Goal: Information Seeking & Learning: Learn about a topic

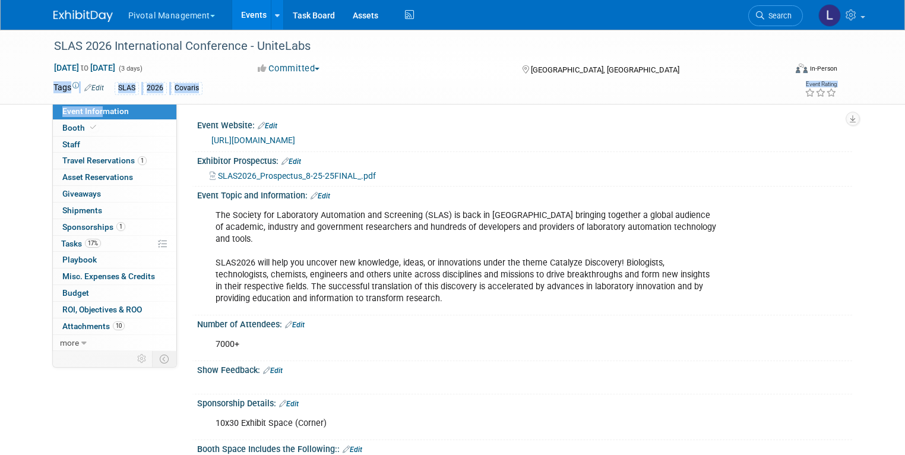
click at [264, 91] on div "SLAS 2026 Covaris" at bounding box center [409, 88] width 589 height 13
click at [87, 84] on link "Edit" at bounding box center [94, 88] width 20 height 8
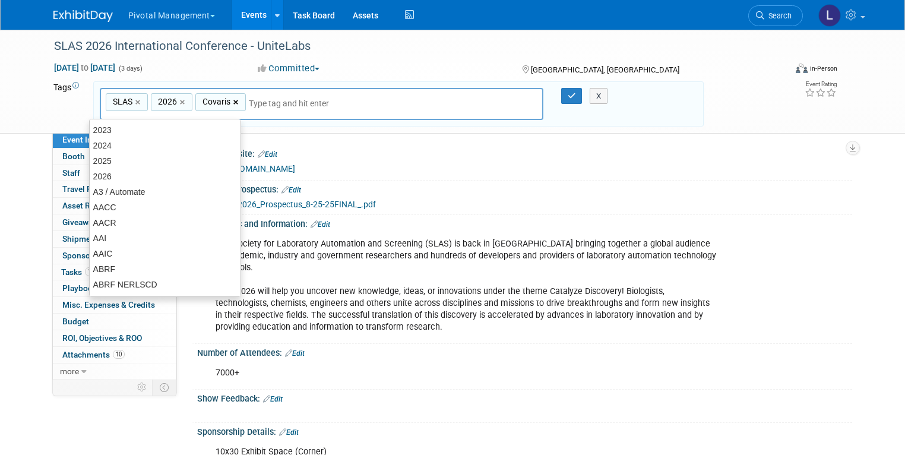
click at [233, 99] on link "×" at bounding box center [237, 103] width 8 height 14
type input "SLAS, 2026"
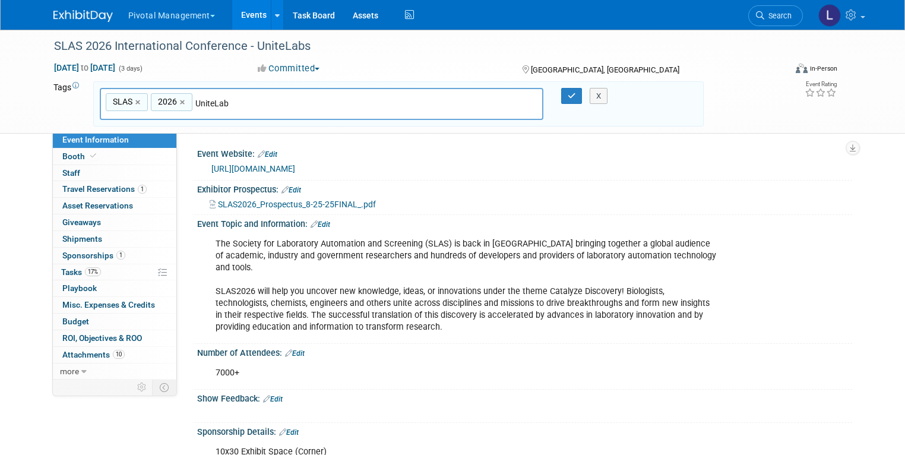
type input "UniteLabs"
type input "SLAS, 2026, UniteLabs"
click at [568, 99] on button "button" at bounding box center [571, 96] width 21 height 17
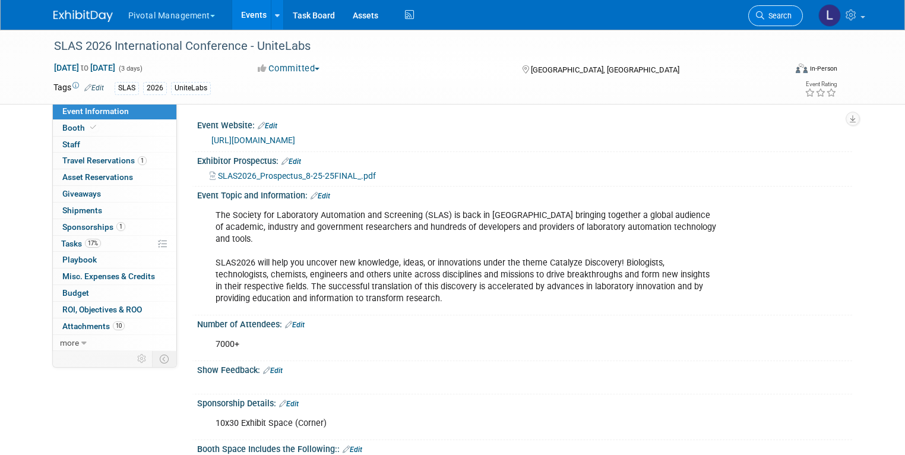
click at [792, 14] on span "Search" at bounding box center [777, 15] width 27 height 9
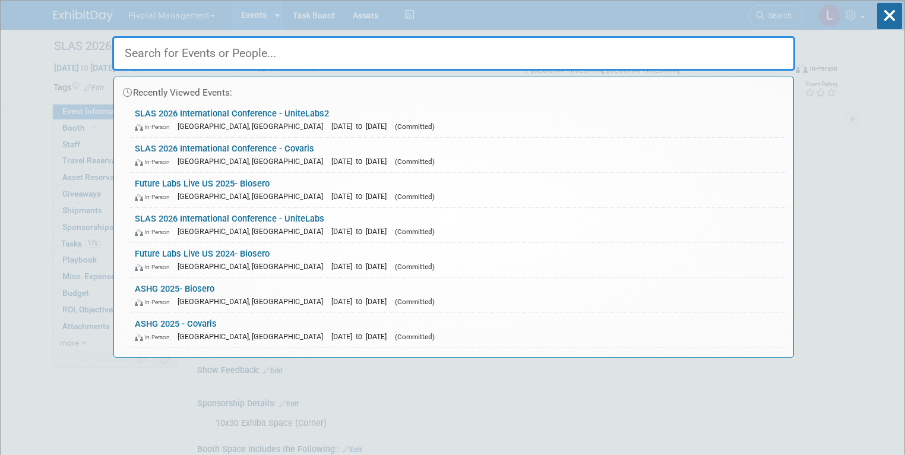
click at [724, 29] on div "Recently Viewed Events: SLAS 2026 International Conference - UniteLabs2 In-Pers…" at bounding box center [453, 179] width 683 height 357
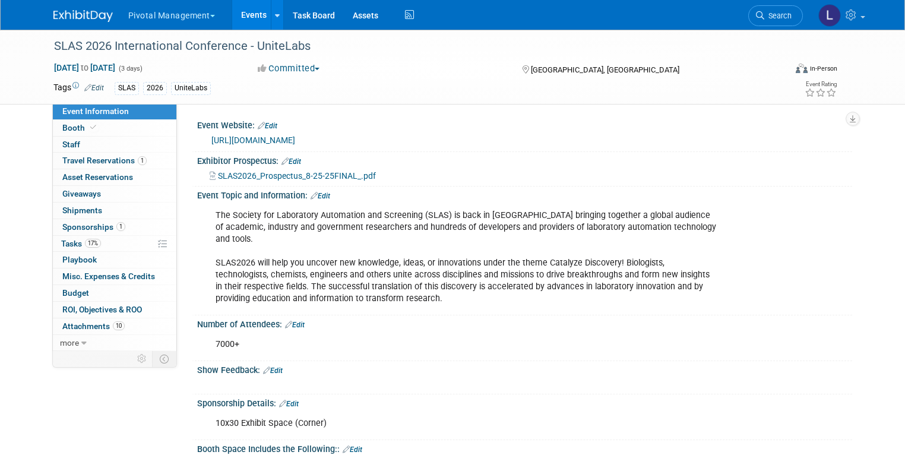
click at [232, 11] on link "Events" at bounding box center [253, 15] width 43 height 30
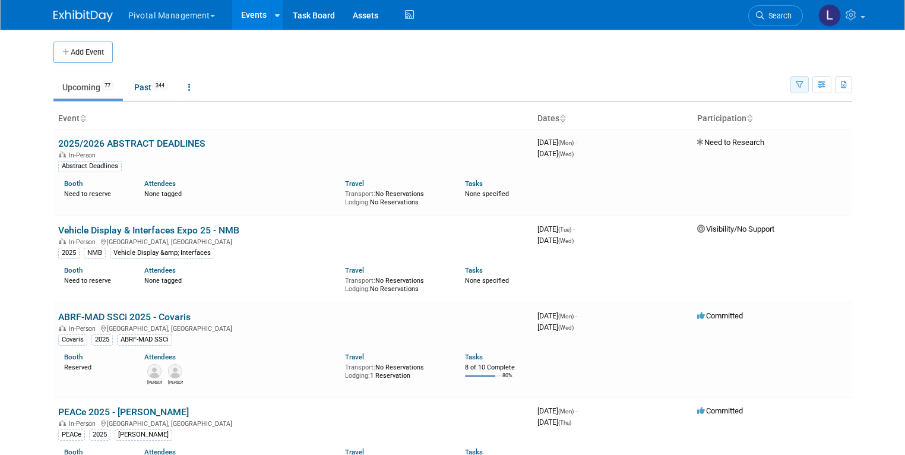
click at [804, 84] on icon "button" at bounding box center [800, 85] width 8 height 8
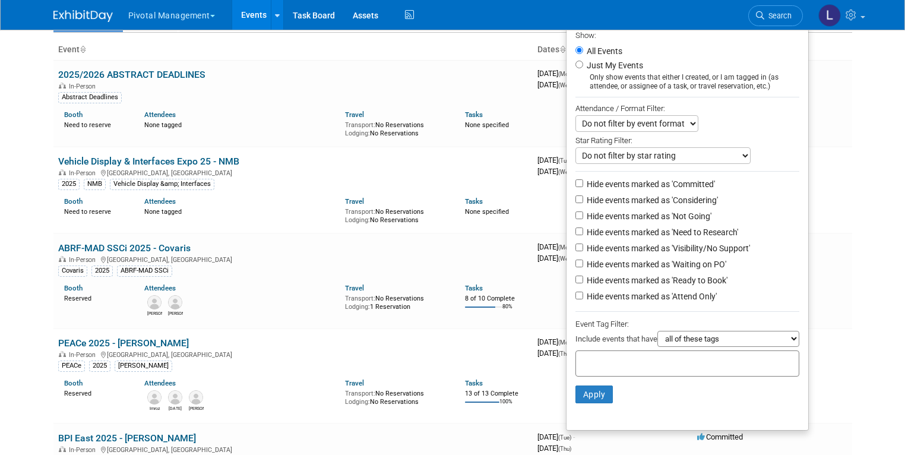
scroll to position [138, 0]
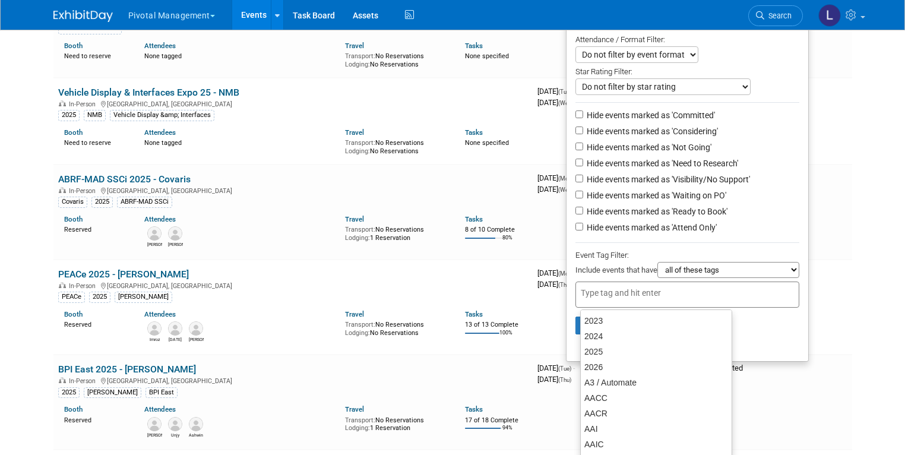
click at [615, 293] on input "text" at bounding box center [628, 293] width 95 height 12
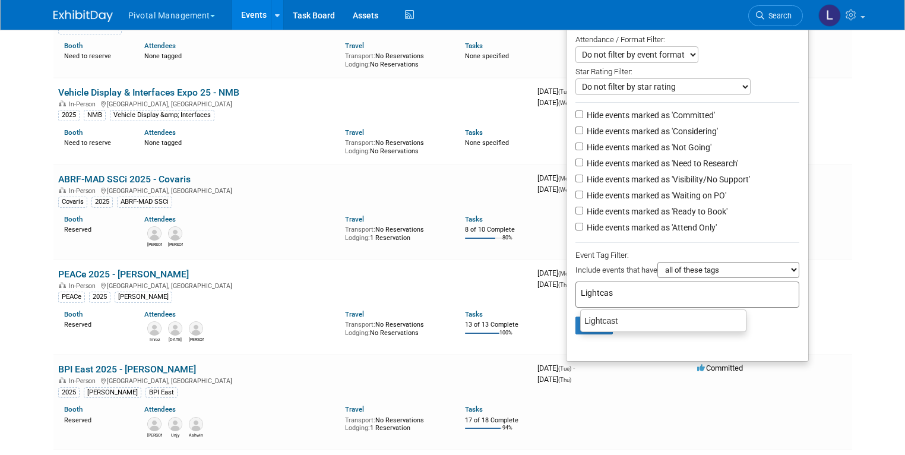
type input "Lightcast"
click at [612, 321] on div "Lightcast" at bounding box center [663, 320] width 166 height 17
type input "Lightcast"
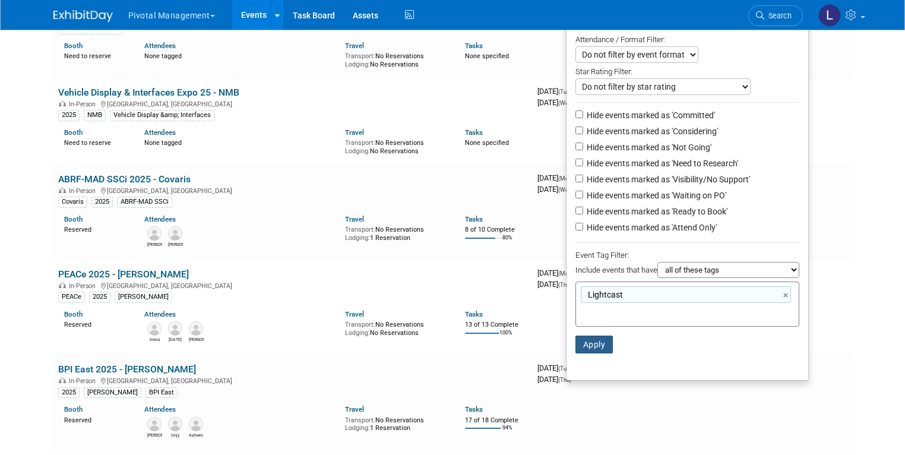
click at [601, 347] on button "Apply" at bounding box center [595, 345] width 38 height 18
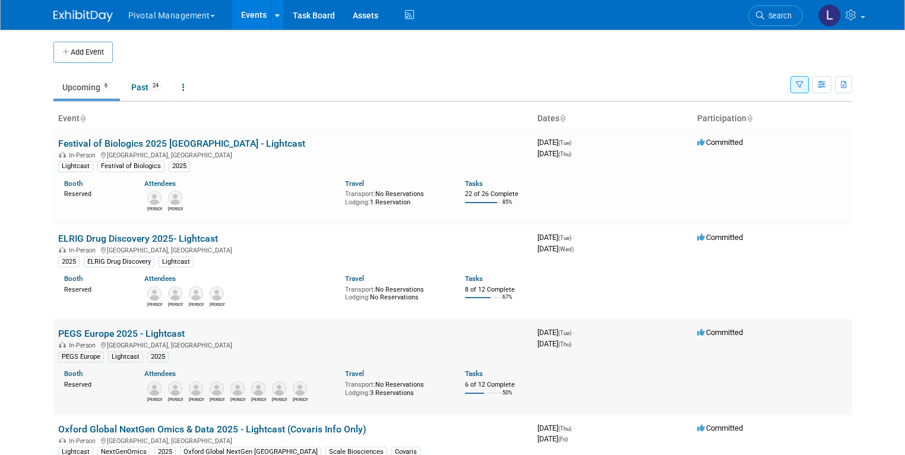
click at [129, 330] on link "PEGS Europe 2025 - Lightcast" at bounding box center [121, 333] width 127 height 11
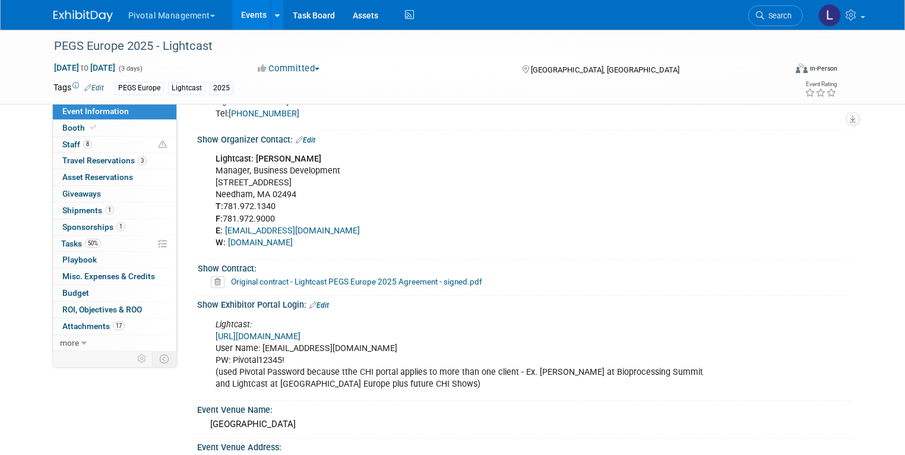
scroll to position [995, 0]
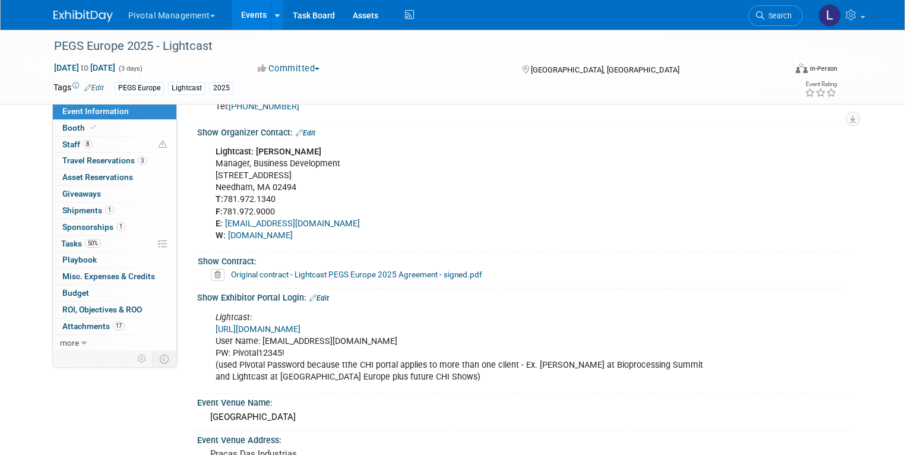
click at [300, 324] on link "https://spex-cii.com/#/login" at bounding box center [258, 329] width 85 height 10
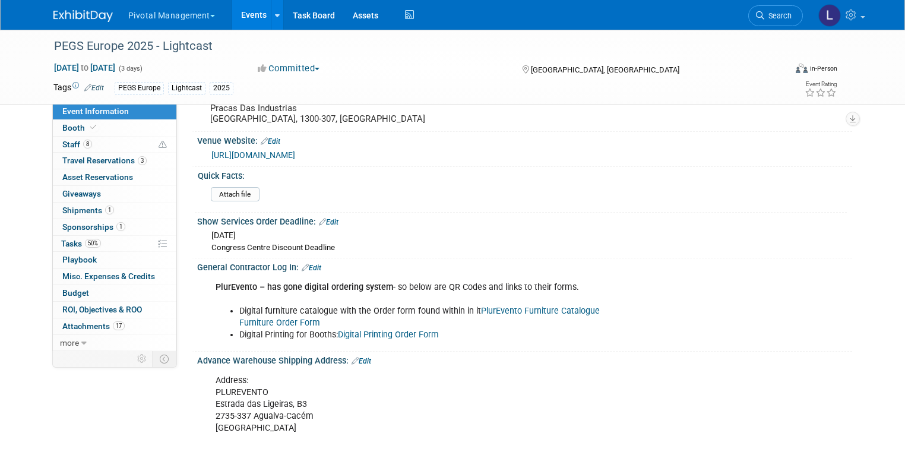
scroll to position [1345, 0]
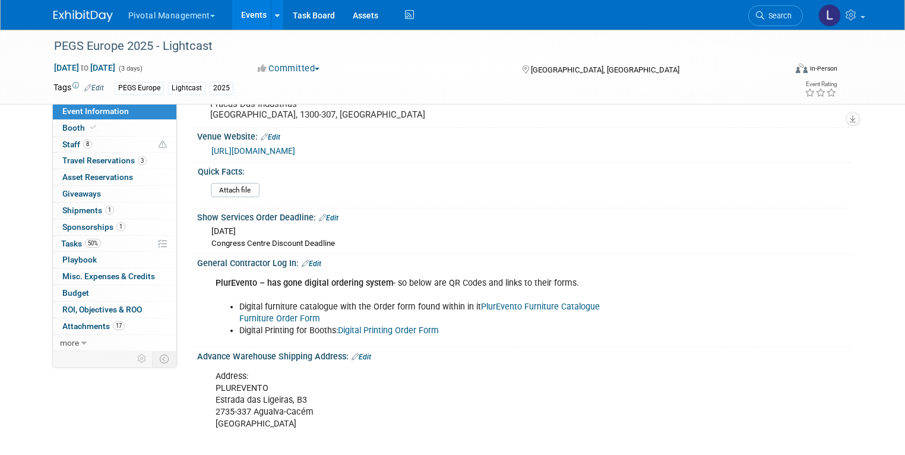
click at [412, 326] on link "Digital Printing Order Form" at bounding box center [388, 331] width 101 height 10
click at [103, 127] on link "Booth" at bounding box center [115, 128] width 124 height 16
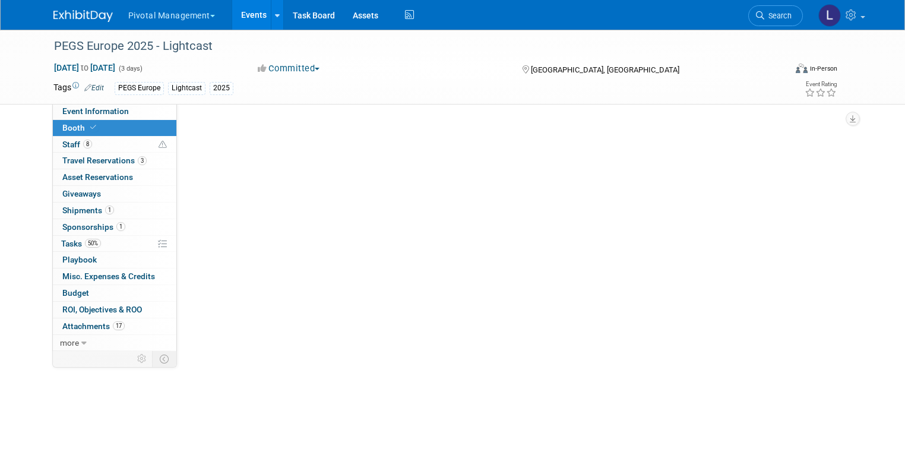
scroll to position [0, 0]
select select "Yes"
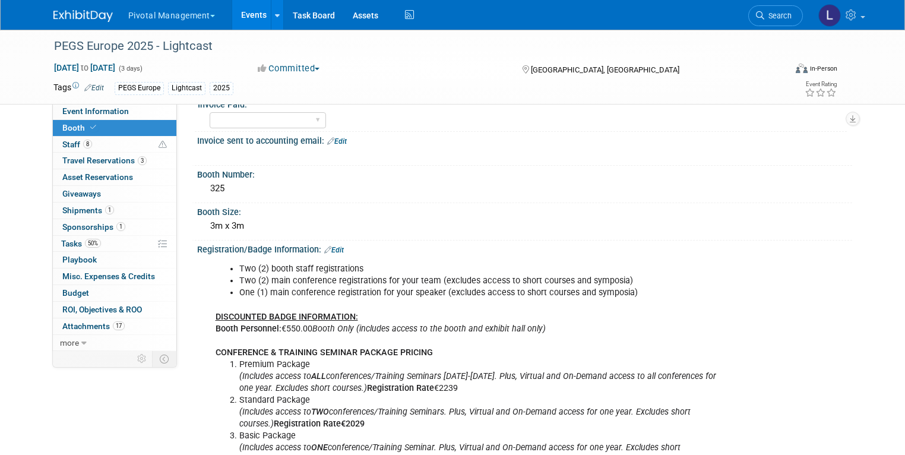
scroll to position [119, 0]
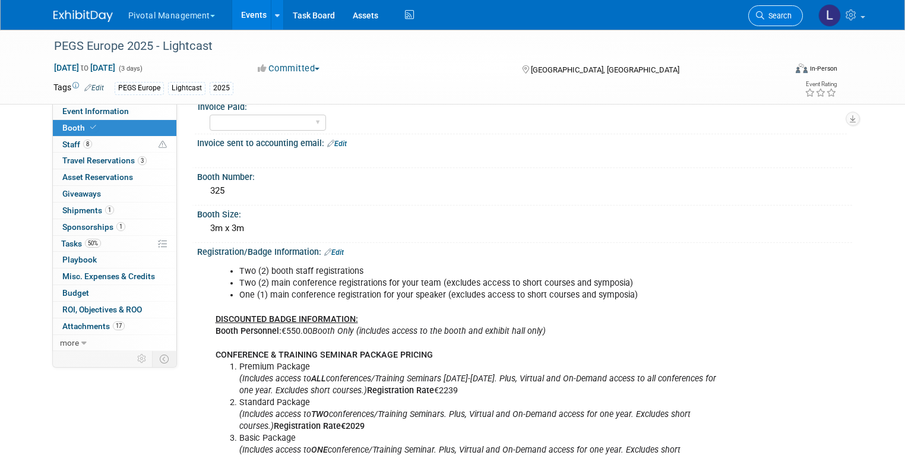
click at [773, 22] on link "Search" at bounding box center [775, 15] width 55 height 21
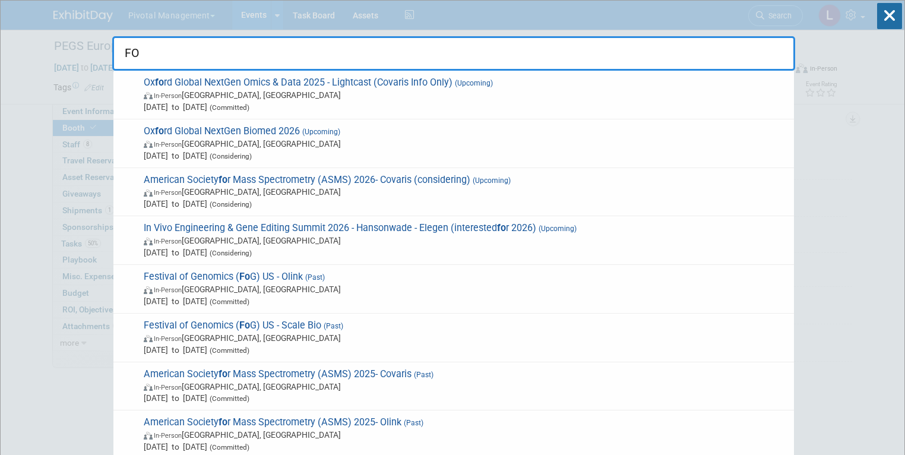
type input "F"
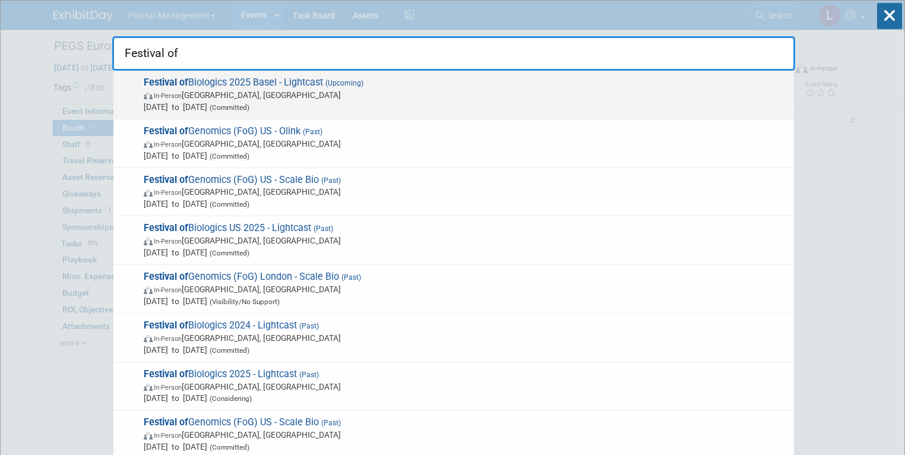
type input "Festival of"
click at [206, 93] on span "In-Person Basel, Switzerland" at bounding box center [466, 95] width 645 height 12
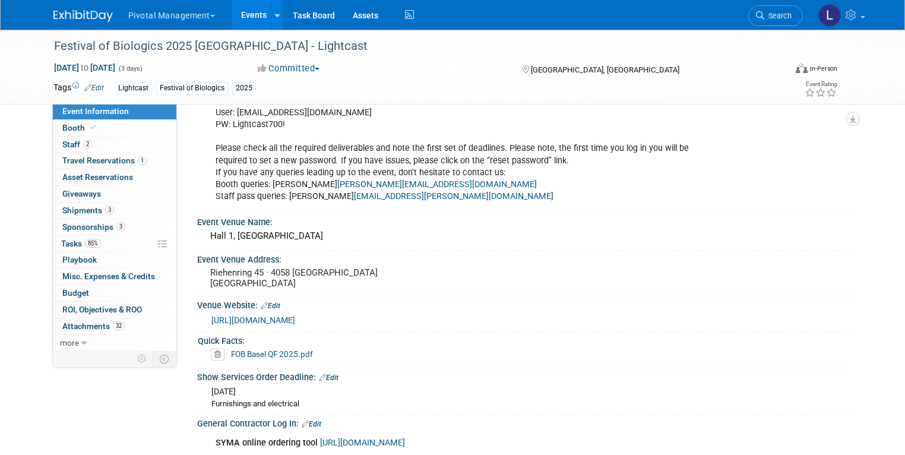
scroll to position [1268, 0]
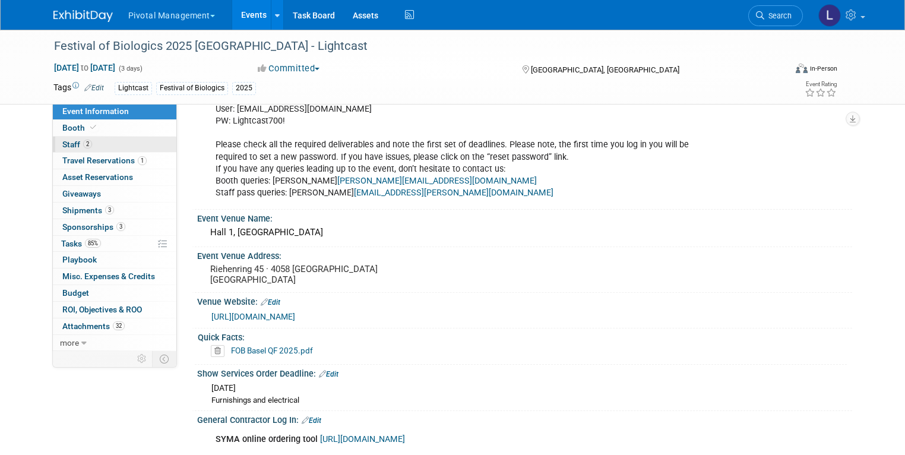
click at [89, 142] on link "2 Staff 2" at bounding box center [115, 145] width 124 height 16
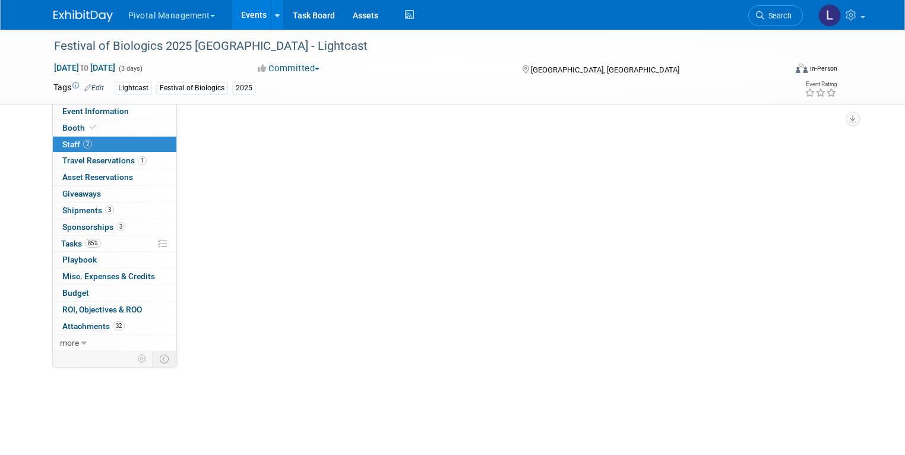
scroll to position [0, 0]
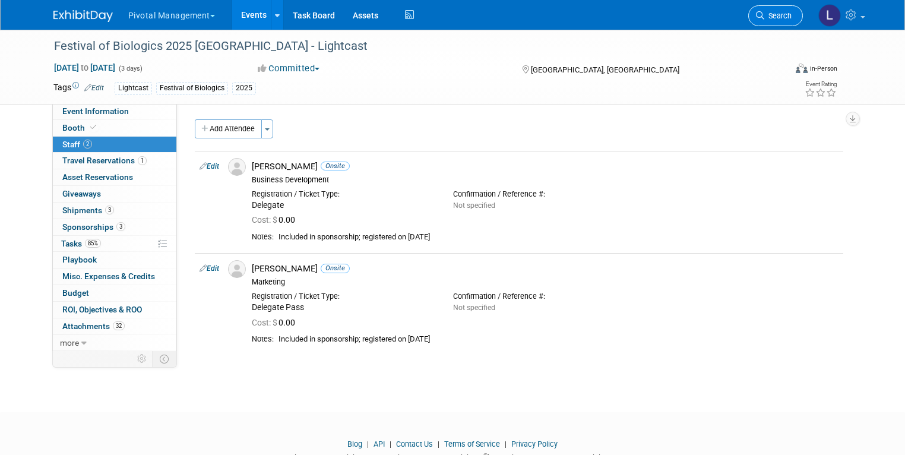
click at [782, 25] on link "Search" at bounding box center [775, 15] width 55 height 21
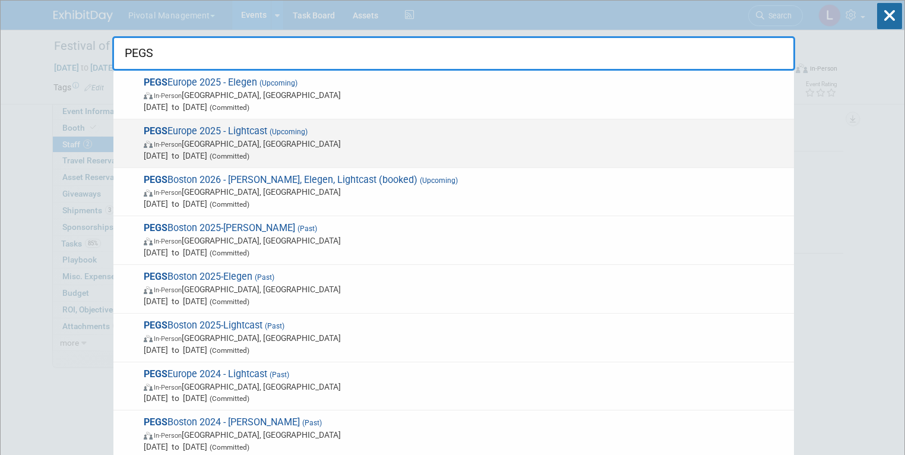
type input "PEGS"
click at [320, 138] on span "In-Person Lisboa, Portugal" at bounding box center [466, 144] width 645 height 12
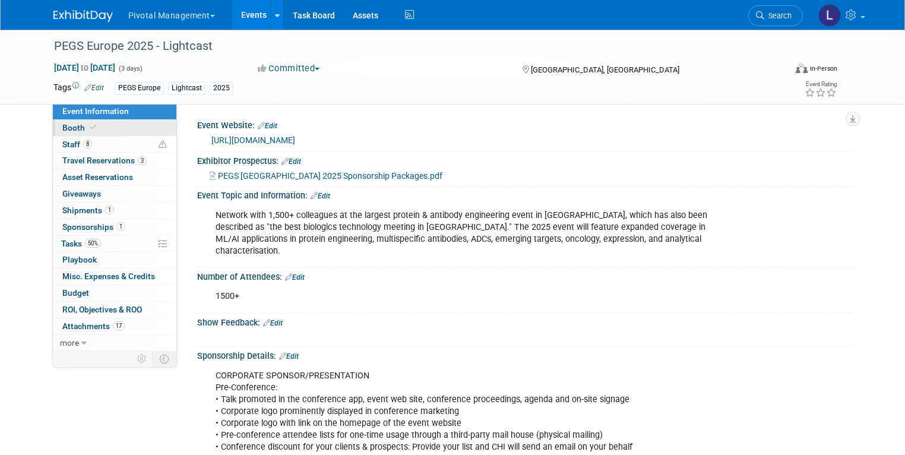
click at [90, 128] on icon at bounding box center [93, 127] width 6 height 7
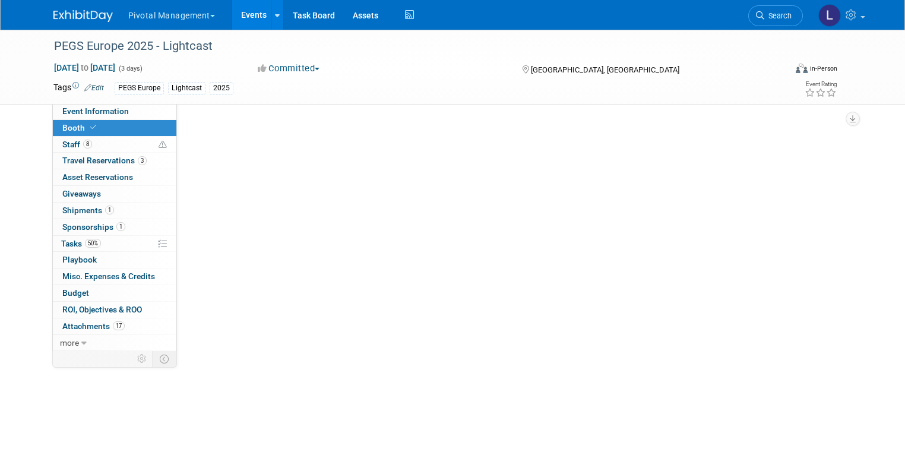
select select "Yes"
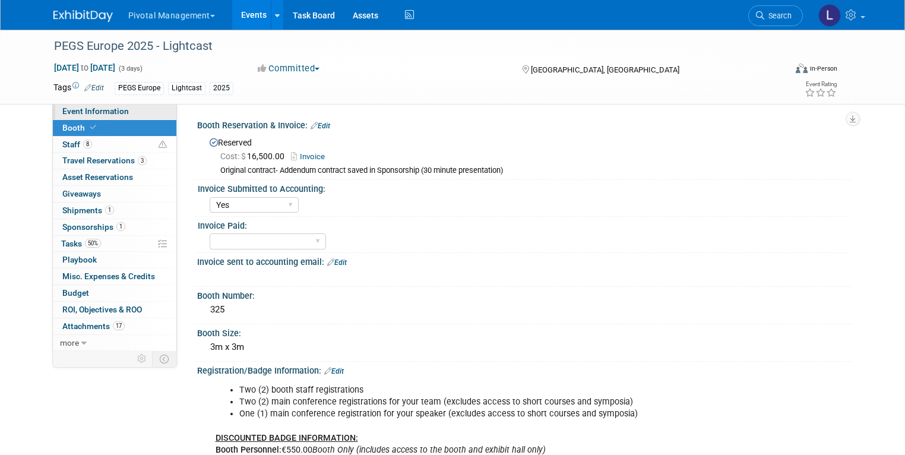
click at [71, 110] on span "Event Information" at bounding box center [95, 111] width 67 height 10
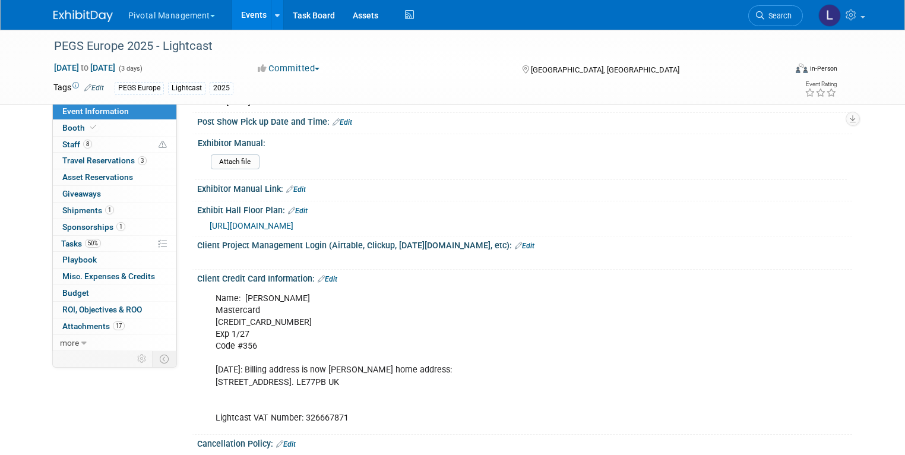
scroll to position [2355, 0]
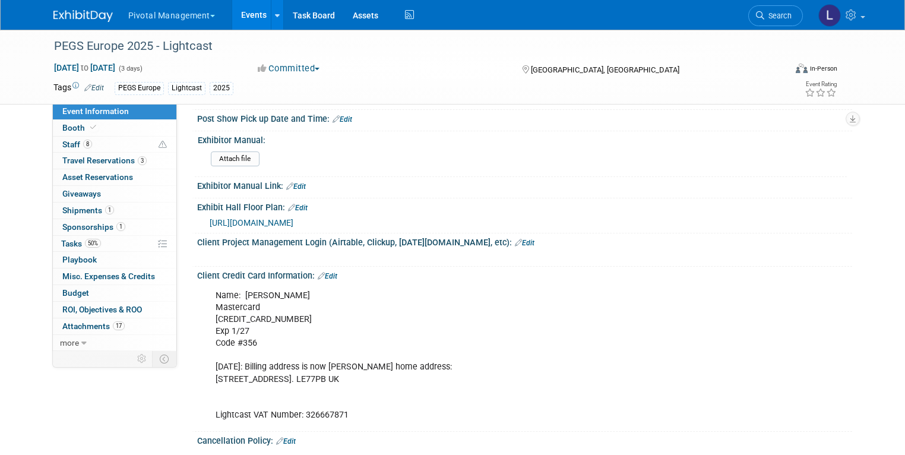
click at [293, 218] on span "https://www.intheorious.com/chi/pub/pge2025b_pub/" at bounding box center [252, 223] width 84 height 10
click at [769, 23] on link "Search" at bounding box center [775, 15] width 55 height 21
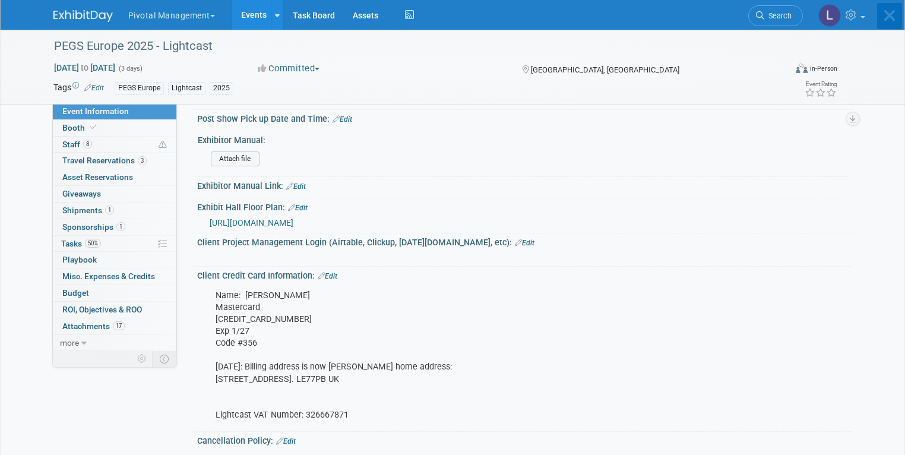
scroll to position [0, 0]
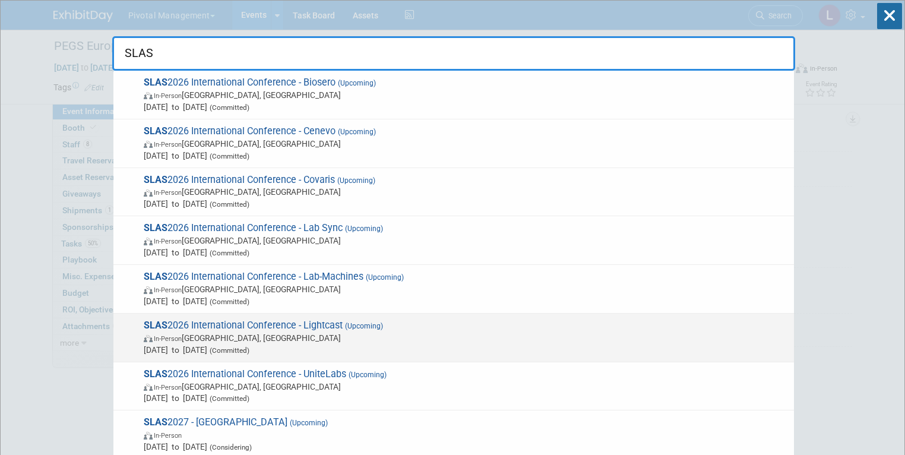
type input "SLAS"
click at [230, 323] on span "SLAS 2026 International Conference - Lightcast (Upcoming) In-Person Boston, MA …" at bounding box center [464, 338] width 648 height 36
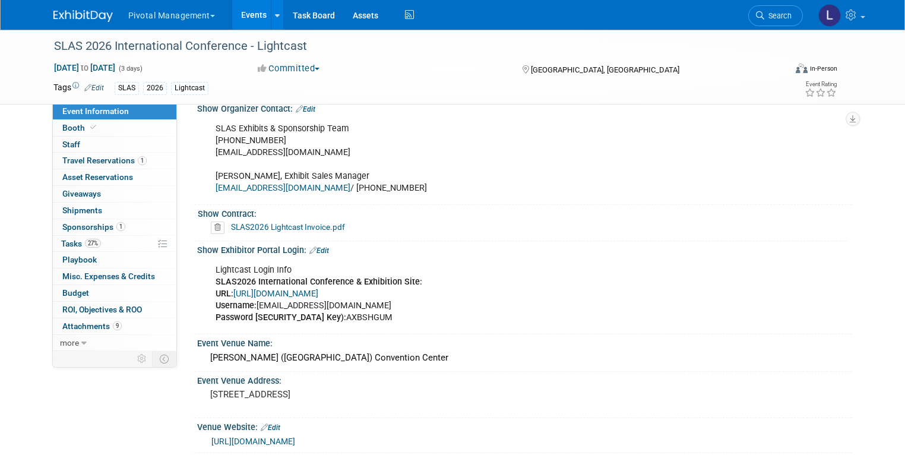
scroll to position [813, 0]
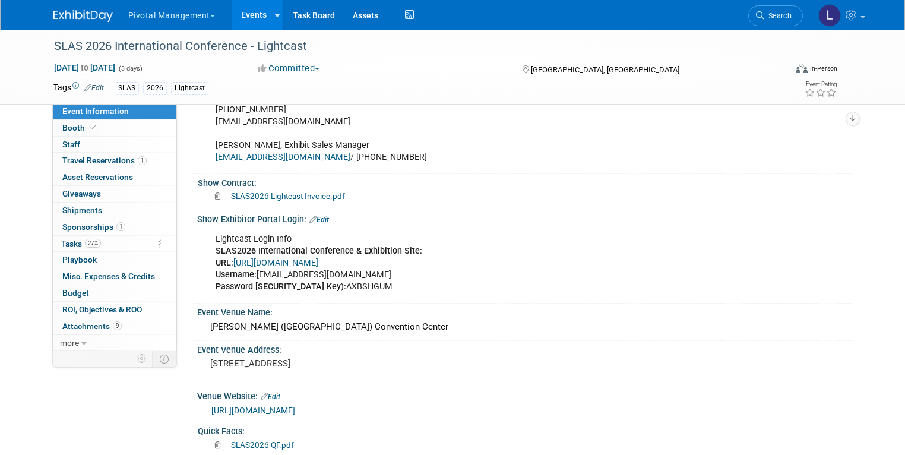
click at [318, 258] on link "https://www.conferenceharvester.com/harvester2ex/login.asp?EventKey=ANXMFLVZ" at bounding box center [275, 263] width 85 height 10
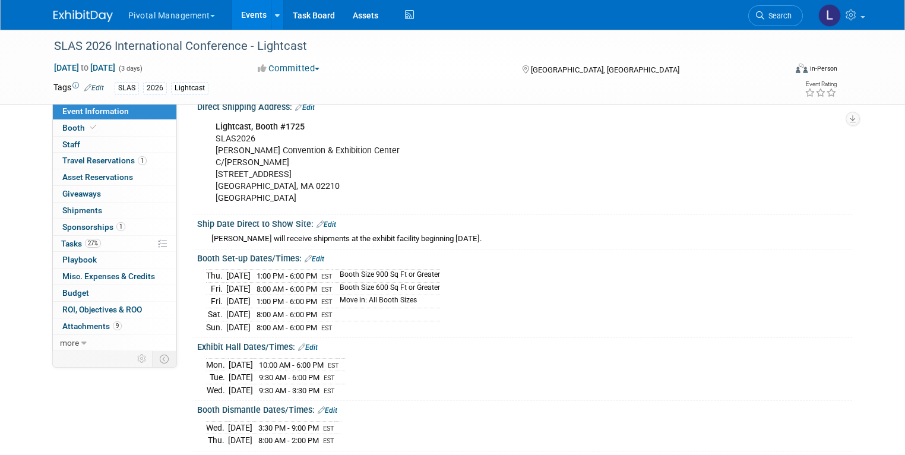
scroll to position [1455, 0]
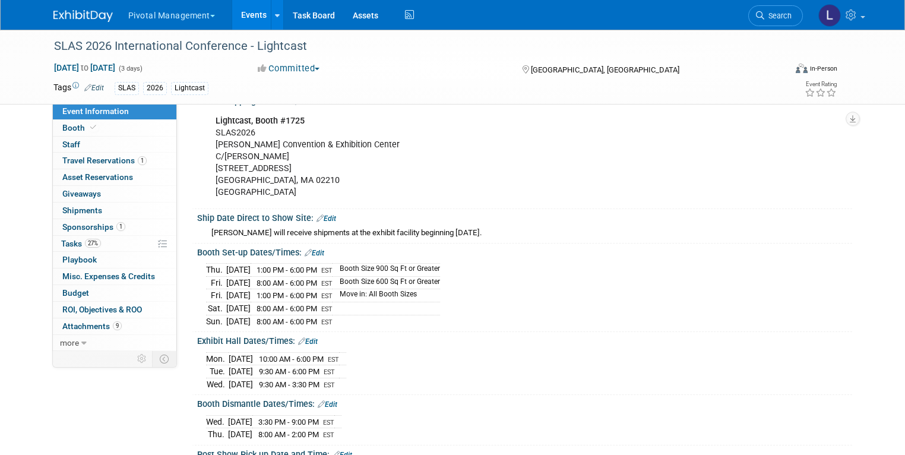
click at [614, 163] on div "Lightcast, Booth #1725 SLAS2026 Thomas Michael Menino Convention & Exhibition C…" at bounding box center [466, 157] width 518 height 96
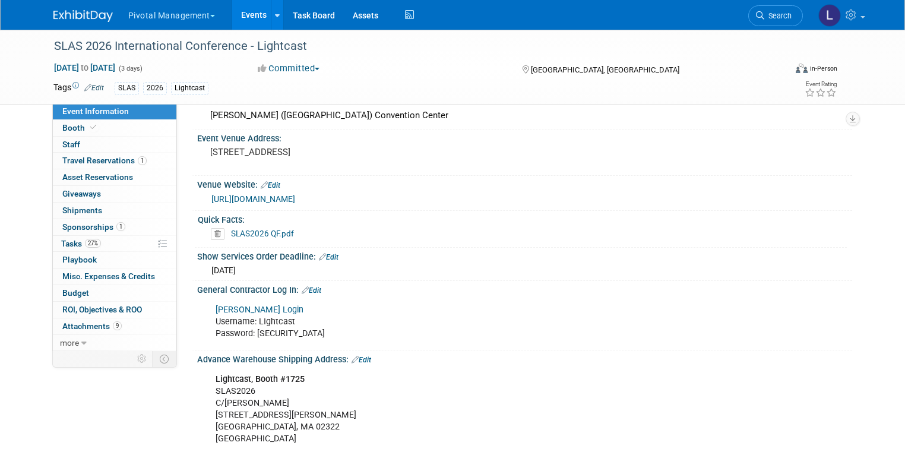
scroll to position [1021, 0]
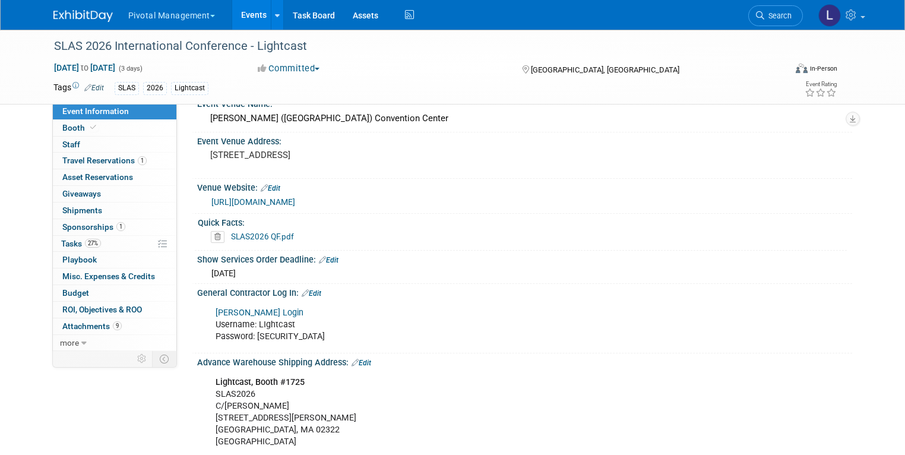
click at [270, 232] on link "SLAS2026 QF.pdf" at bounding box center [262, 237] width 63 height 10
click at [773, 20] on link "Search" at bounding box center [775, 15] width 55 height 21
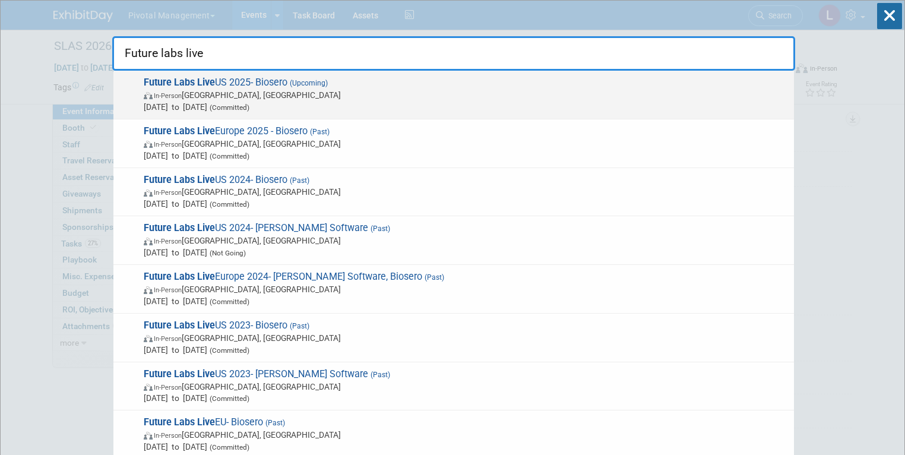
type input "Future labs live"
click at [285, 93] on span "In-Person Philadelphia, PA" at bounding box center [466, 95] width 645 height 12
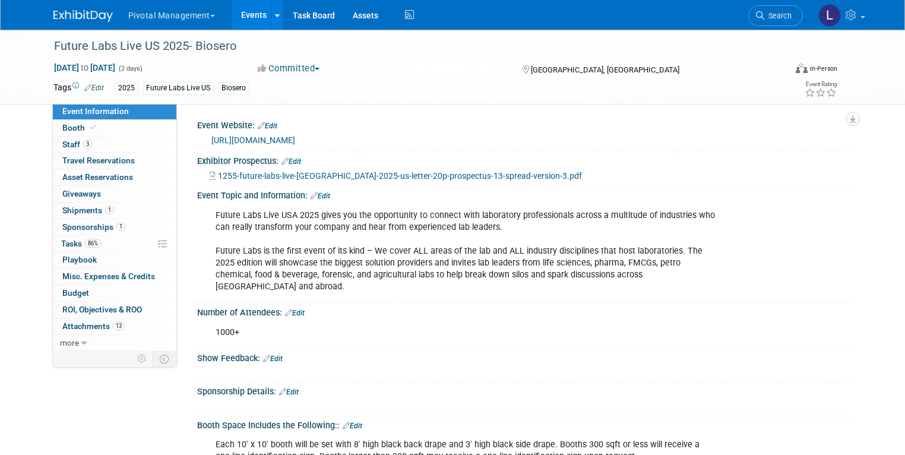
scroll to position [2, 0]
